Goal: Task Accomplishment & Management: Complete application form

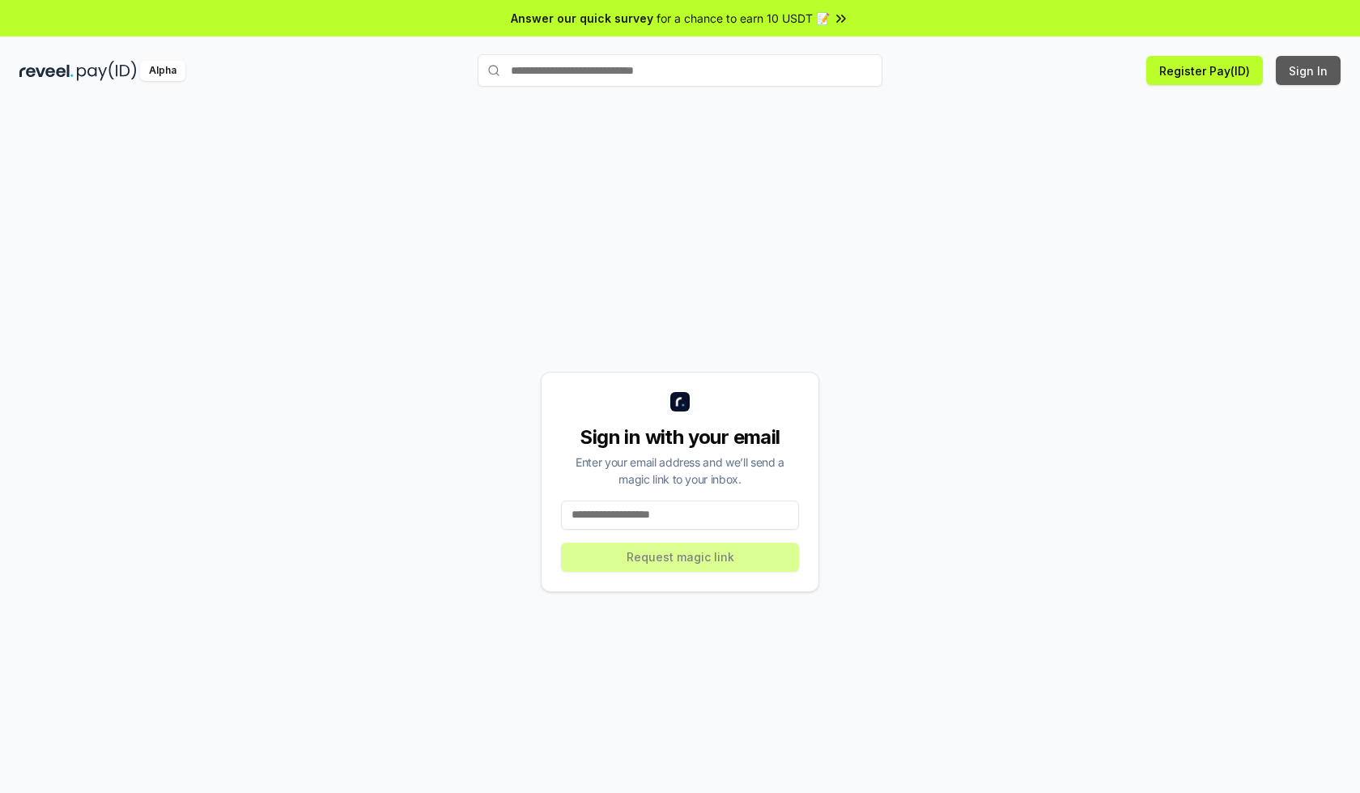
click at [1309, 70] on button "Sign In" at bounding box center [1308, 70] width 65 height 29
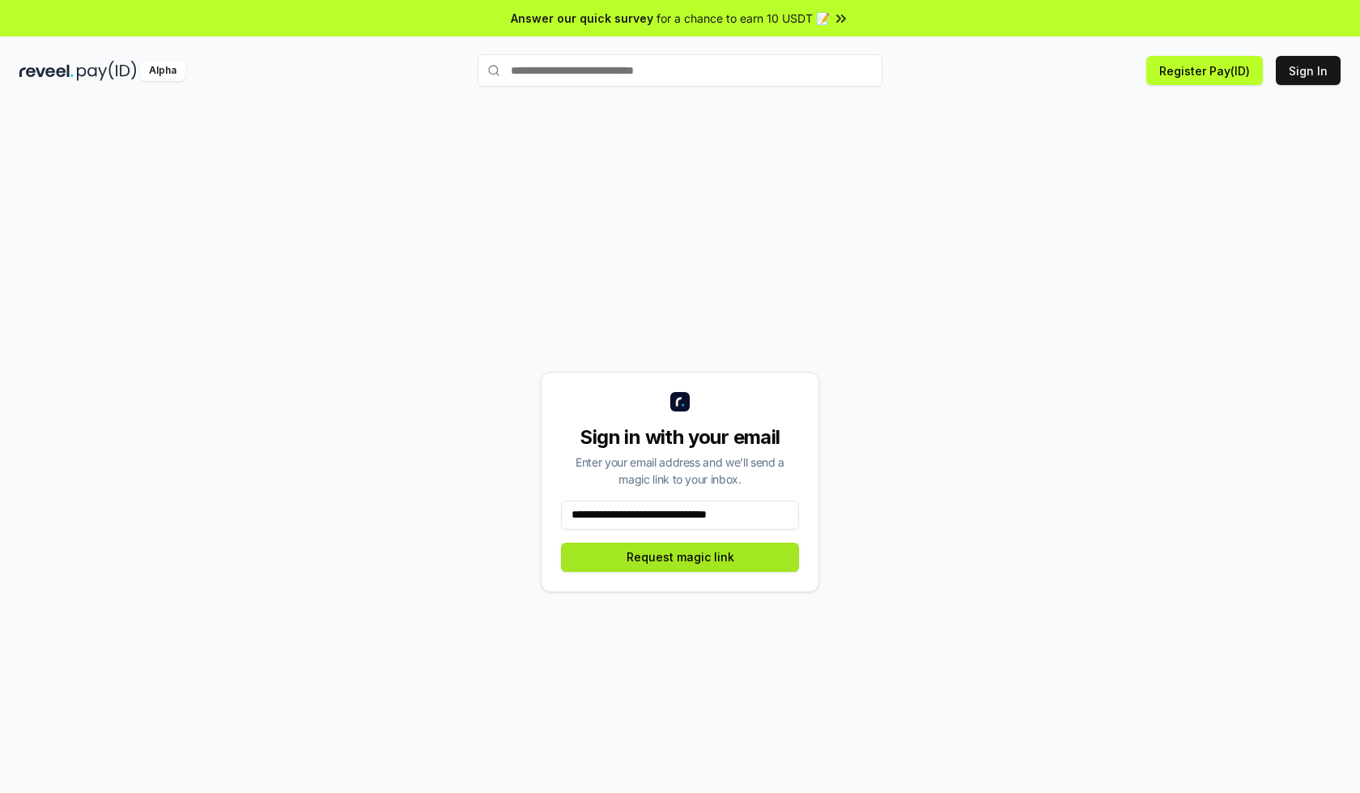
type input "**********"
click at [680, 556] on button "Request magic link" at bounding box center [680, 557] width 238 height 29
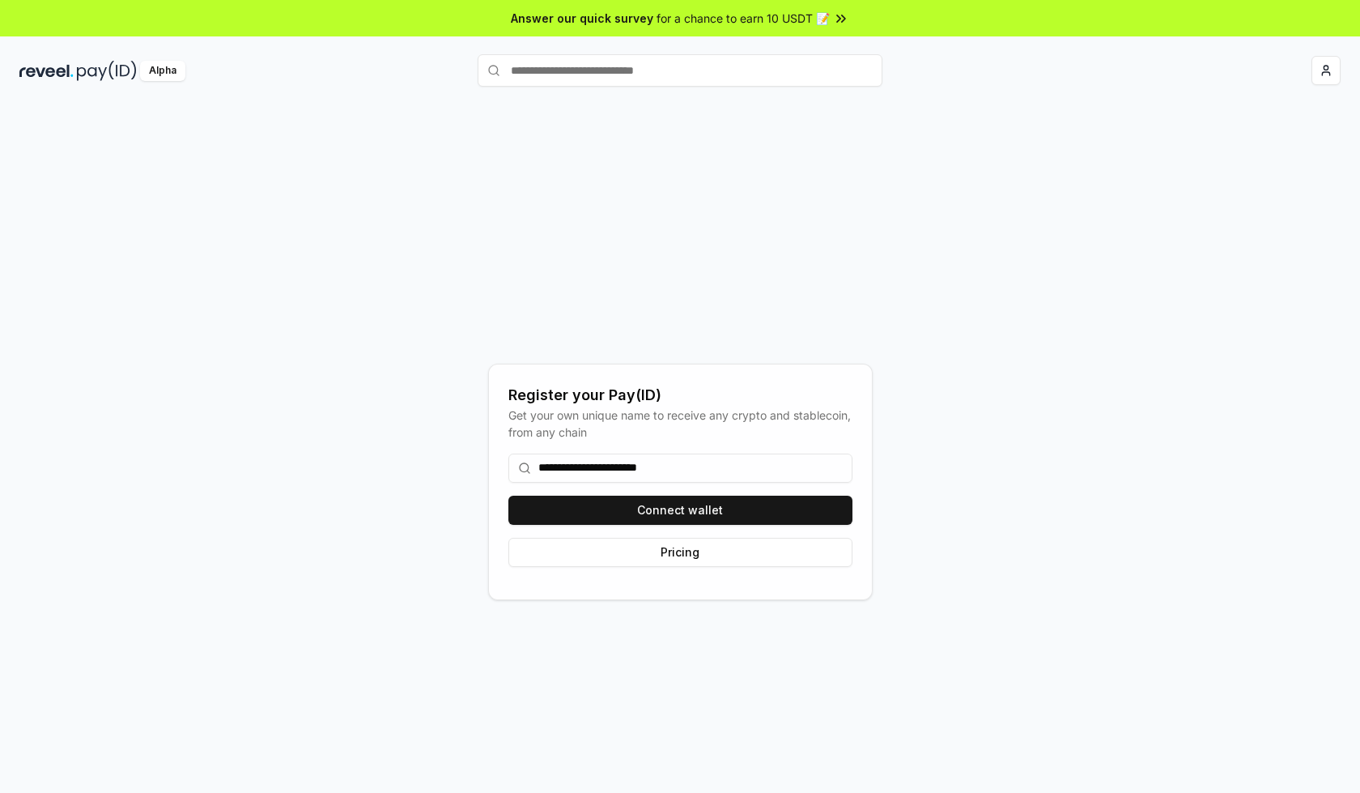
type input "**********"
